Goal: Task Accomplishment & Management: Complete application form

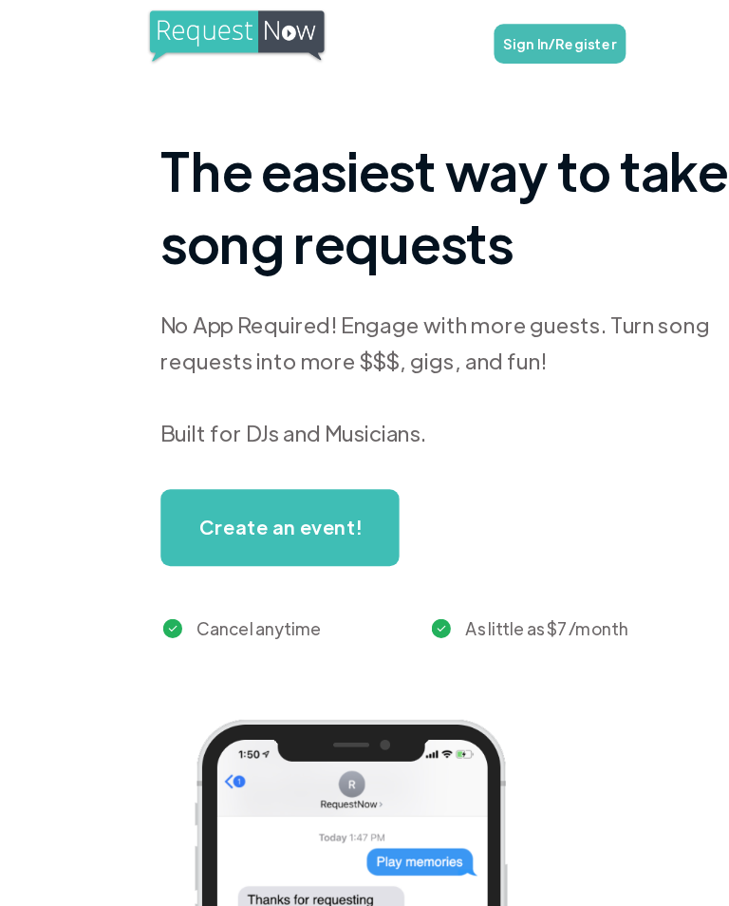
click at [439, 28] on link "Sign In/Register" at bounding box center [443, 34] width 104 height 31
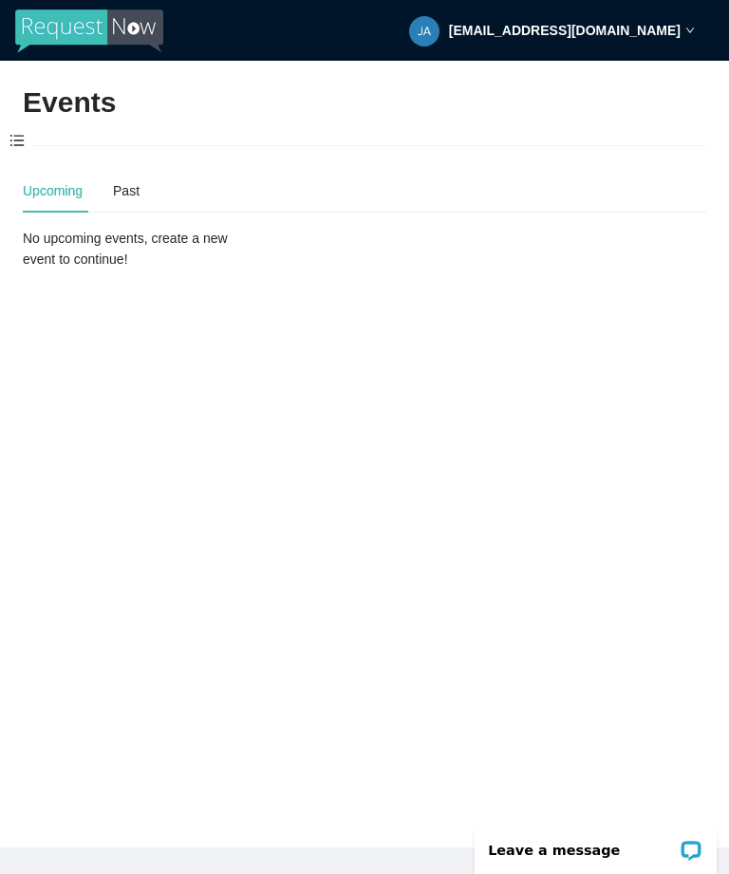
click at [23, 141] on span at bounding box center [17, 142] width 34 height 40
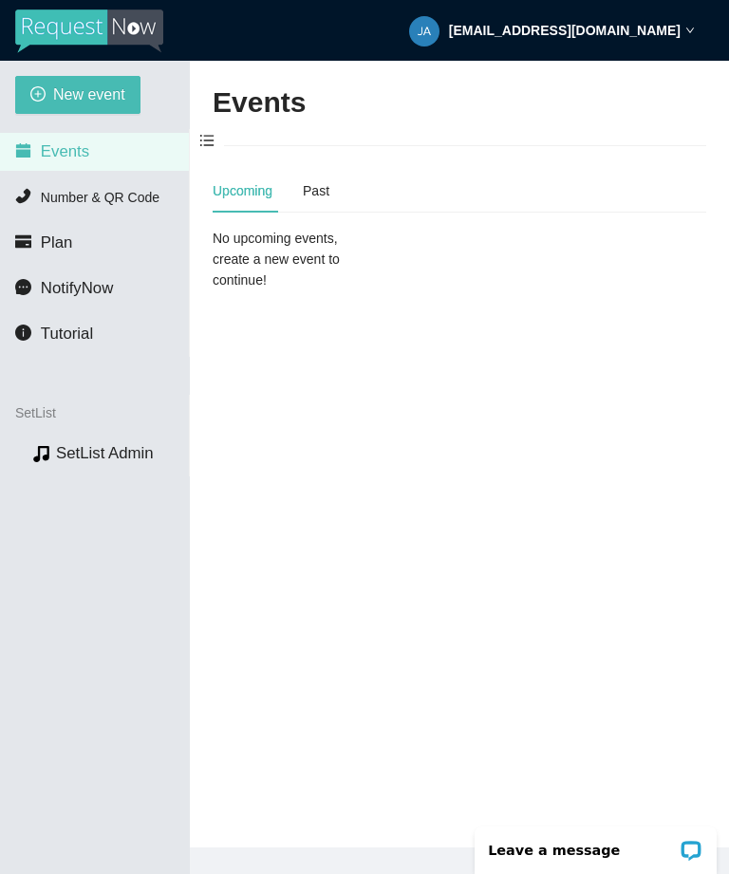
click at [110, 87] on span "New event" at bounding box center [89, 95] width 72 height 24
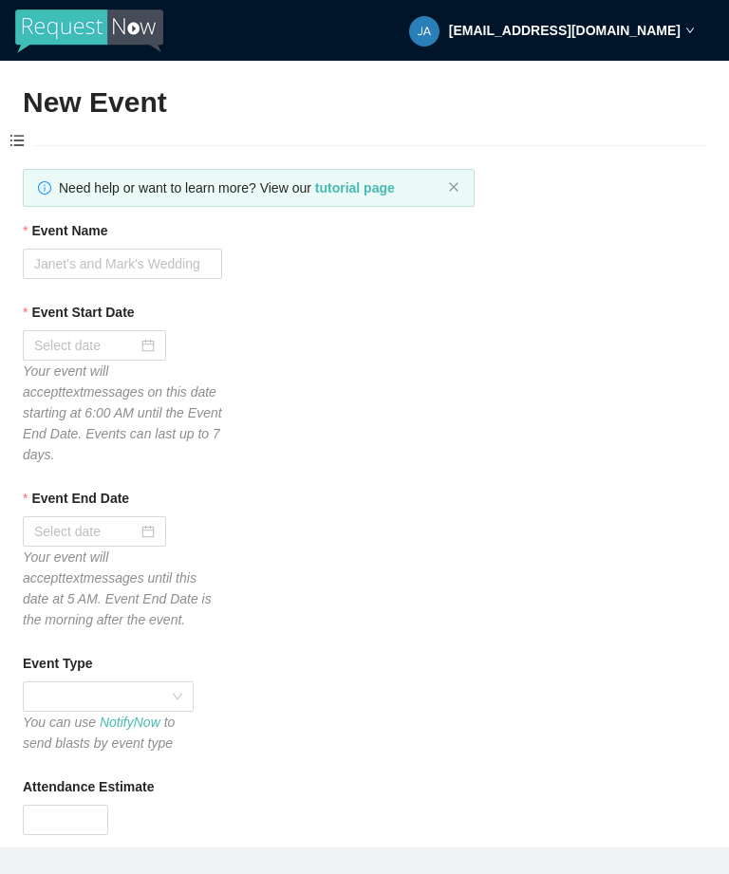
type textarea "Thanks for your participation! Hope to see you again soon!! Virtual tips 😊 http…"
click at [182, 255] on input "Event Name" at bounding box center [122, 264] width 199 height 30
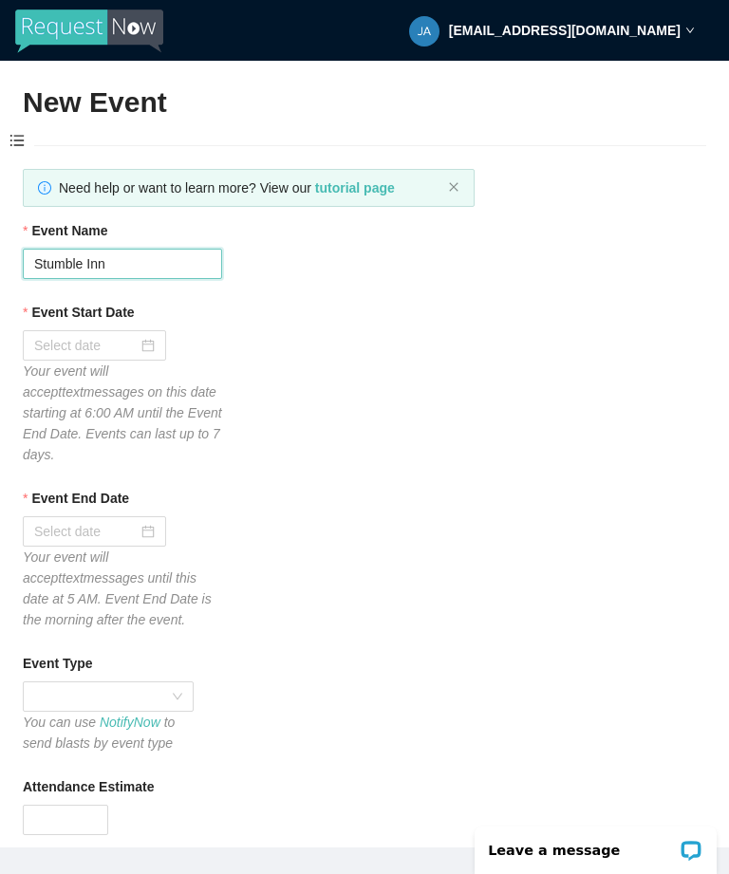
type input "Stumble Inn"
click at [150, 343] on div at bounding box center [94, 345] width 121 height 21
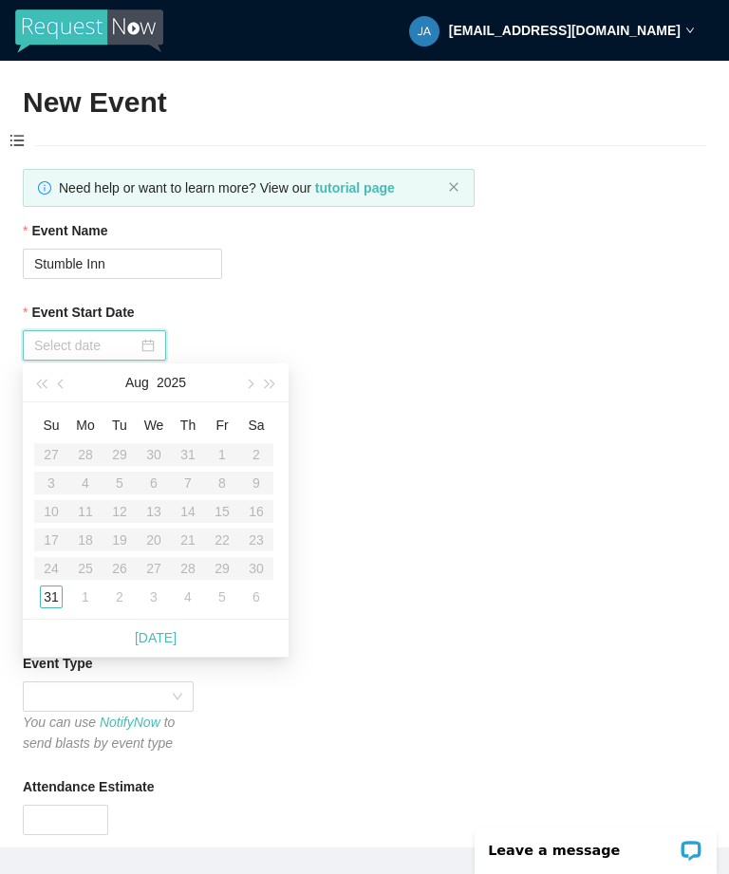
type input "08/31/2025"
click at [55, 601] on div "31" at bounding box center [51, 597] width 23 height 23
type input "09/01/2025"
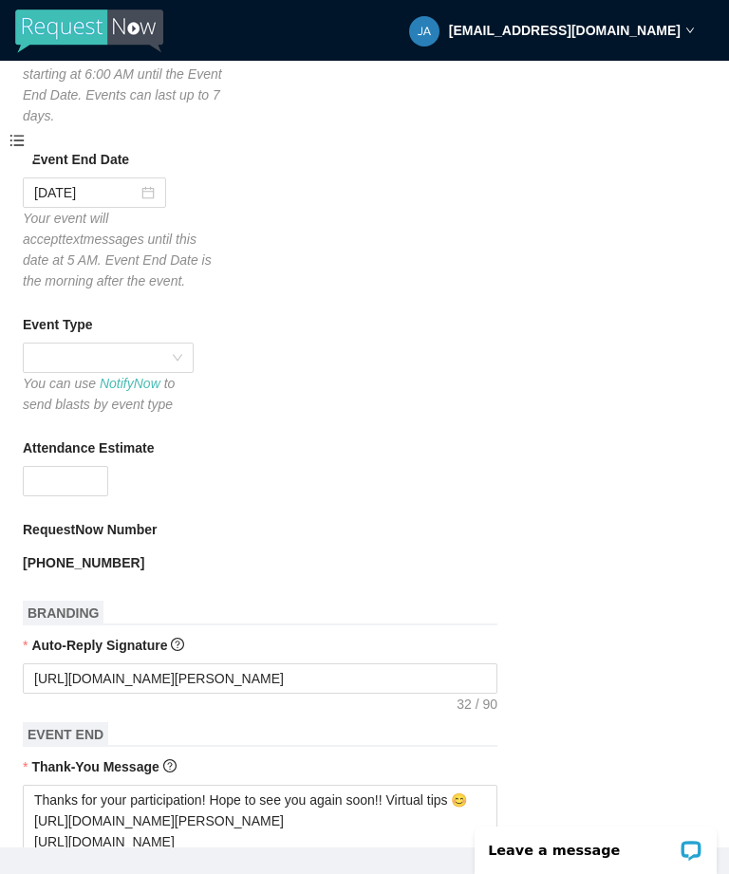
scroll to position [377, 0]
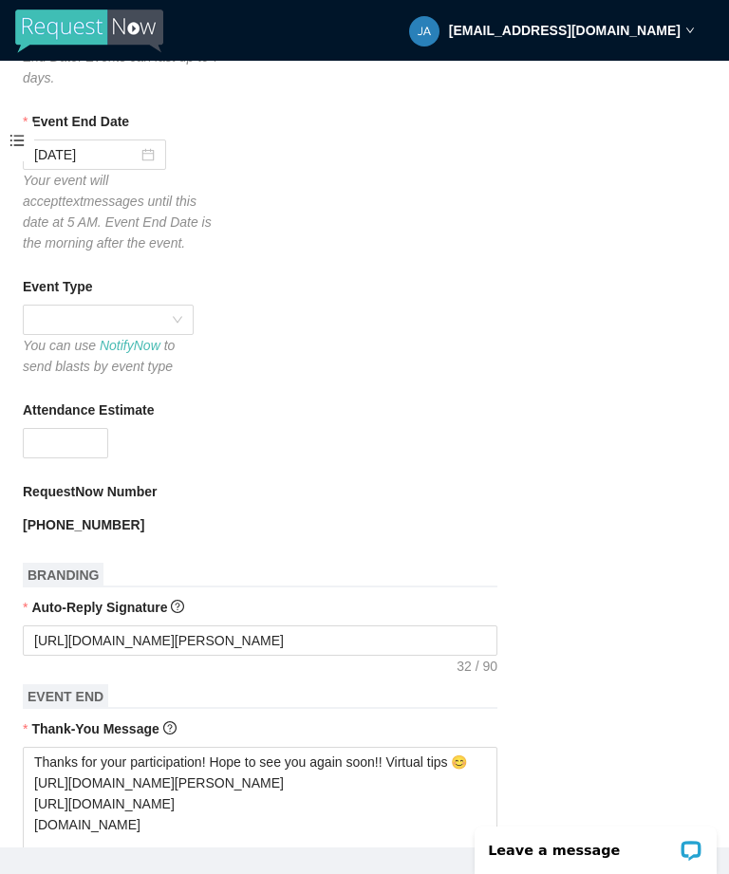
click at [185, 318] on div at bounding box center [108, 320] width 171 height 30
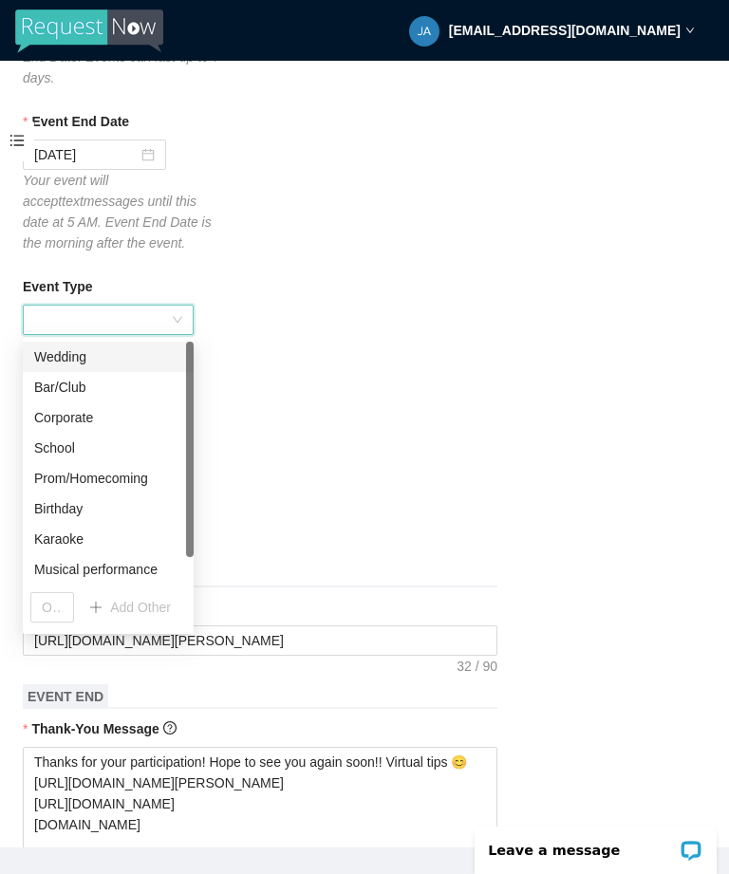
click at [137, 562] on div "Musical performance" at bounding box center [108, 569] width 148 height 21
type textarea "Thanks for your participation! Hope to see you again soon!! Virtual tips 😊 http…"
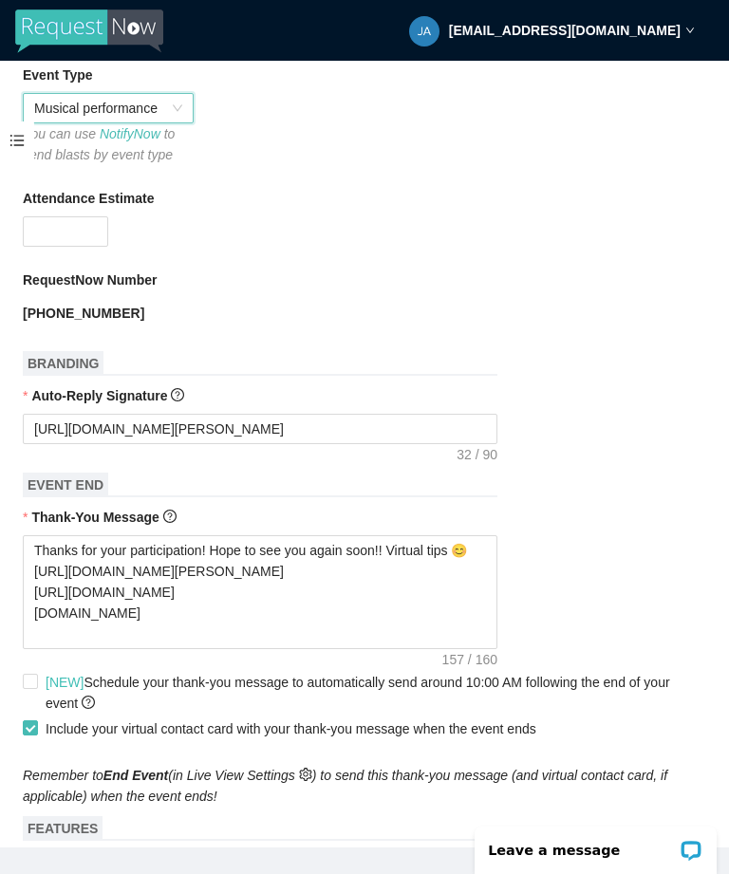
scroll to position [586, 0]
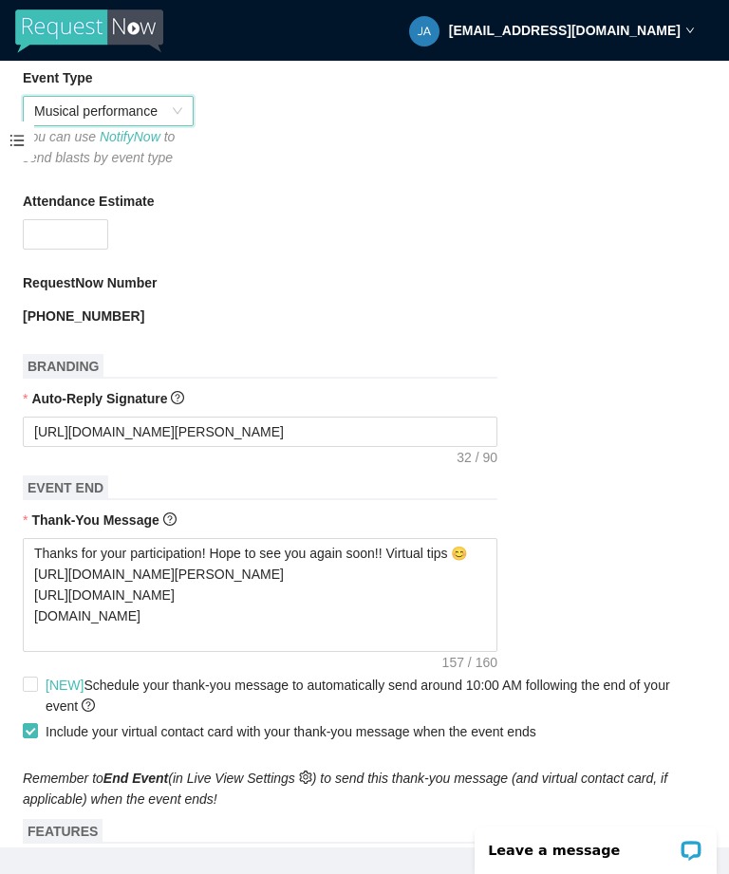
click at [82, 234] on input "Attendance Estimate" at bounding box center [66, 234] width 84 height 28
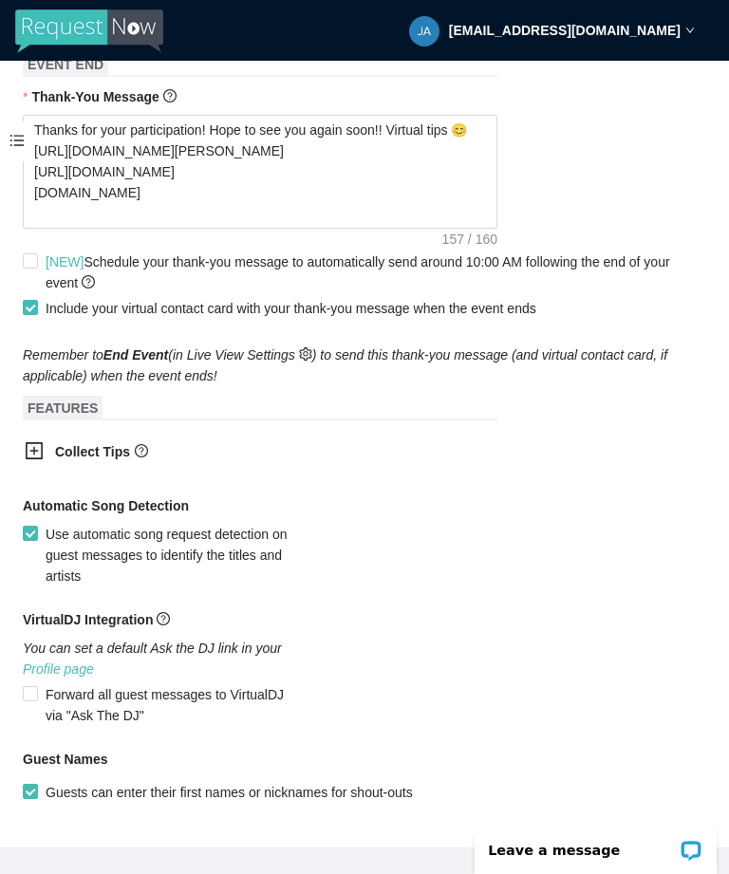
scroll to position [1008, 0]
type input "100"
click at [613, 497] on form "Event Name Stumble Inn Event Start Date 08/31/2025 Your event will accept text …" at bounding box center [364, 46] width 683 height 1669
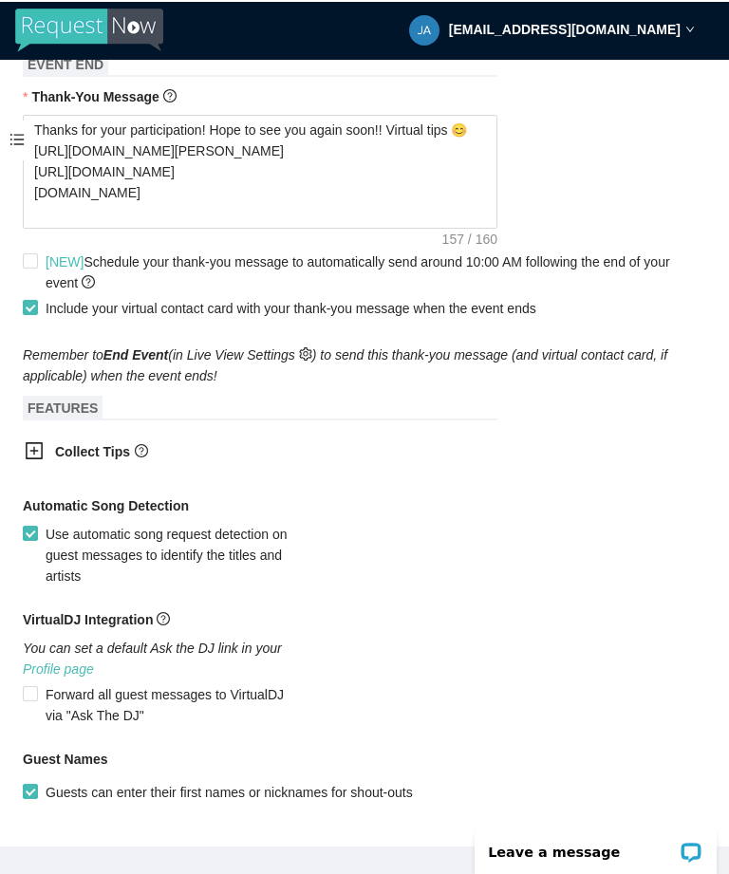
scroll to position [61, 0]
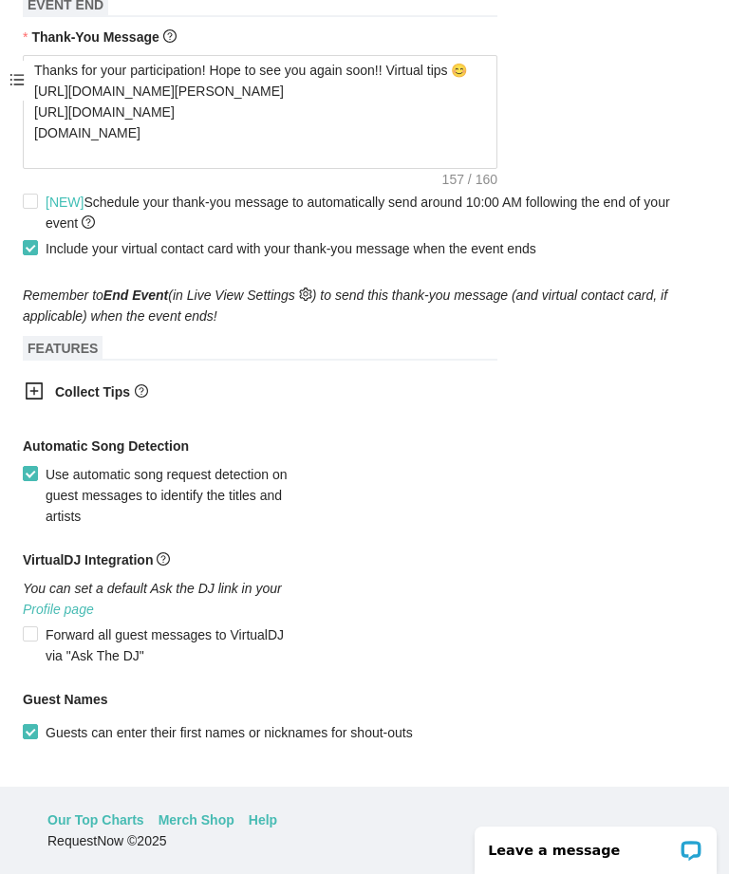
click at [86, 795] on button "Create event" at bounding box center [76, 805] width 106 height 30
type textarea "Thanks for your participation! Hope to see you again soon!! Virtual tips 😊 http…"
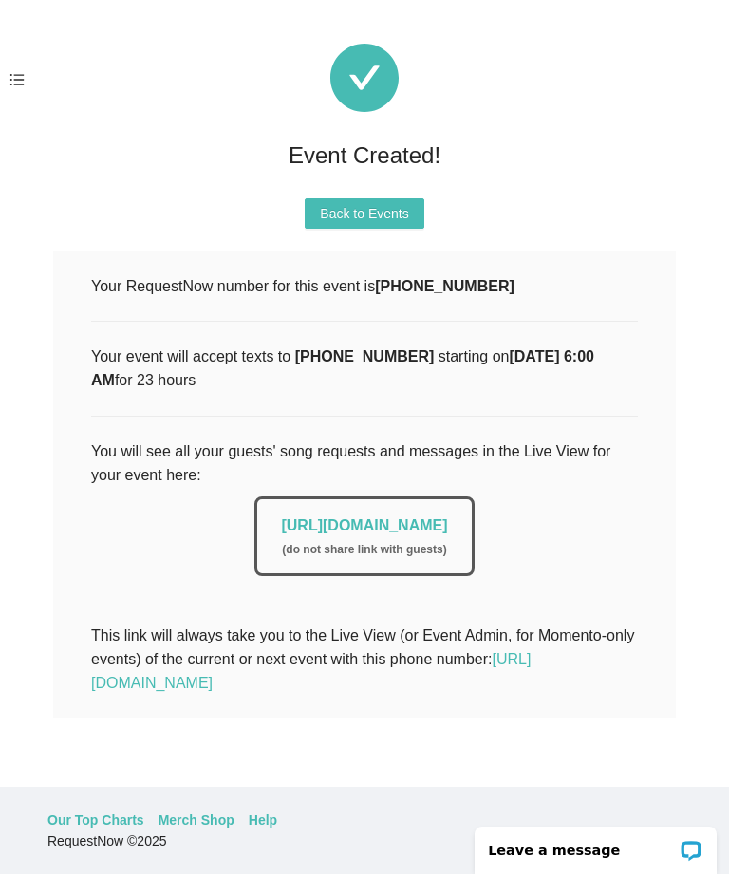
scroll to position [0, 0]
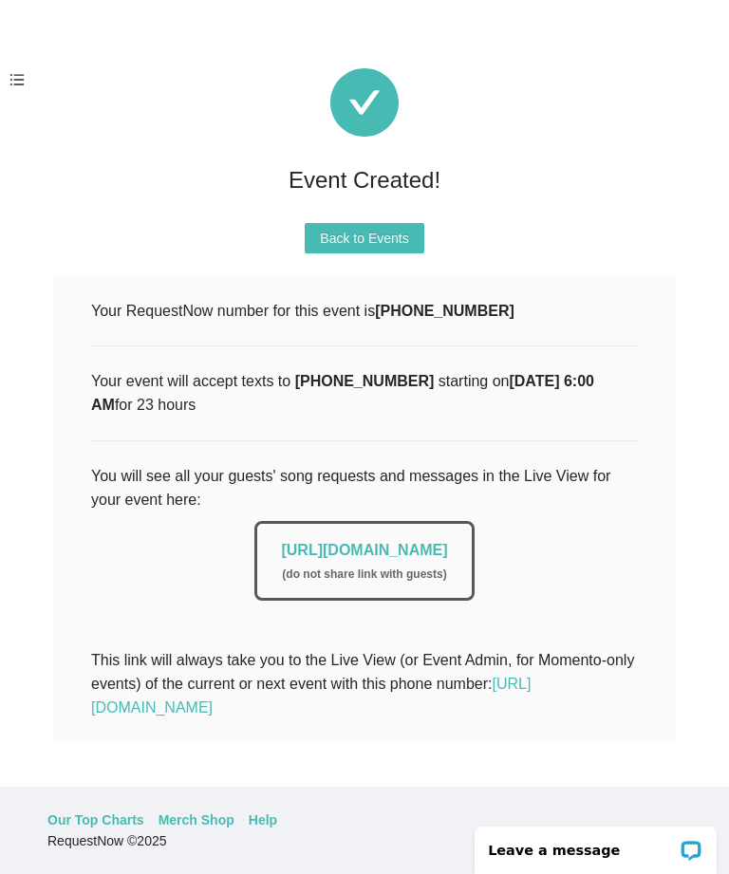
click at [391, 555] on link "https://app.requestnow.io/live/ejlnwke" at bounding box center [364, 550] width 166 height 16
